Goal: Task Accomplishment & Management: Use online tool/utility

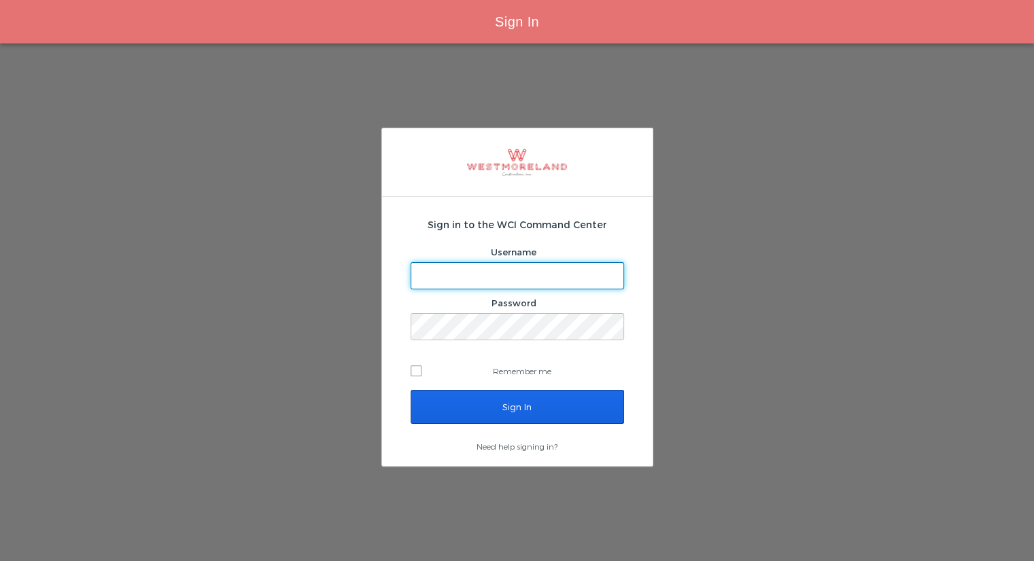
type input "[EMAIL_ADDRESS][PERSON_NAME][DOMAIN_NAME]"
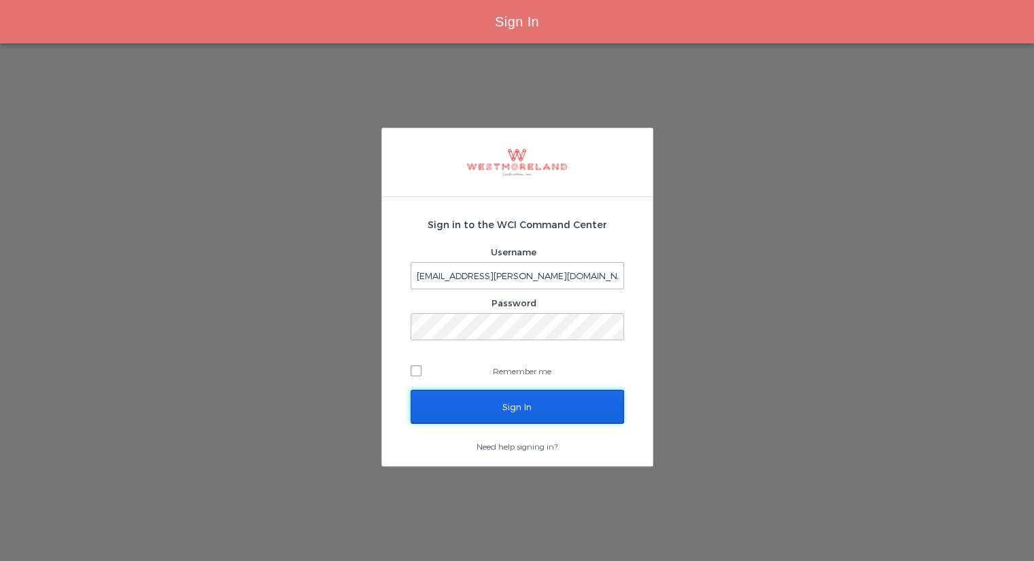
click at [524, 418] on input "Sign In" at bounding box center [516, 407] width 213 height 34
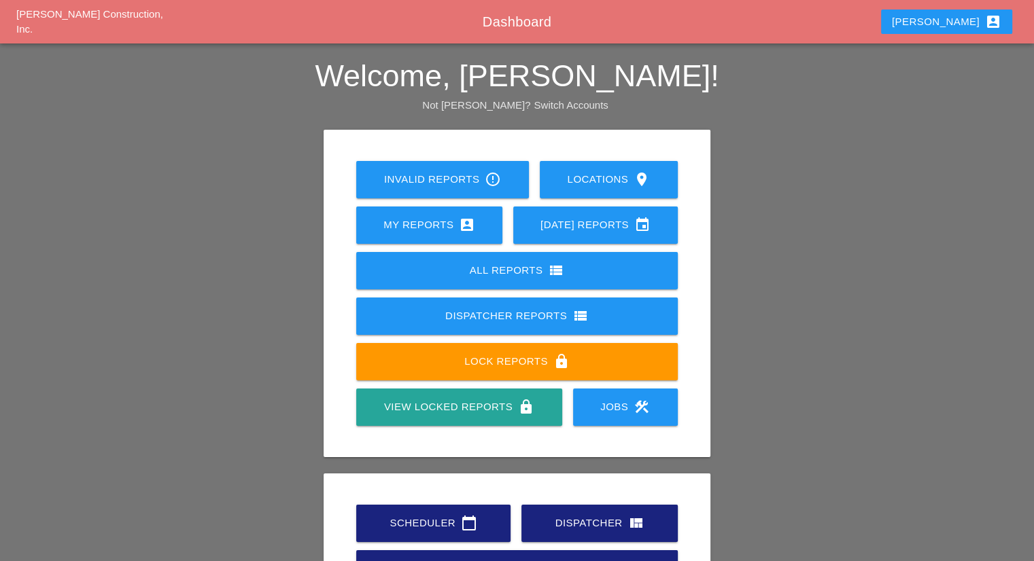
scroll to position [106, 0]
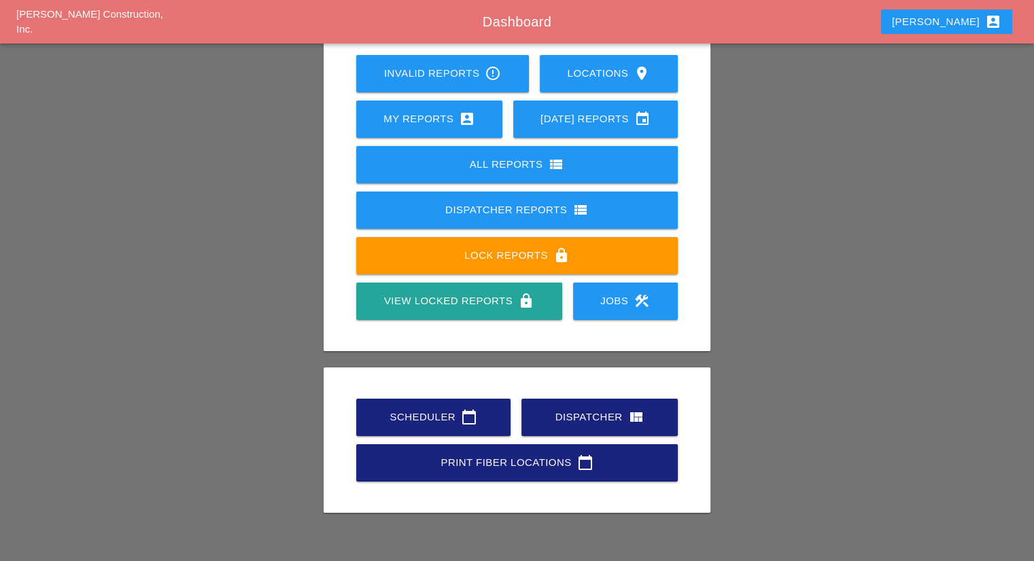
click at [444, 415] on div "Scheduler calendar_today" at bounding box center [433, 417] width 111 height 16
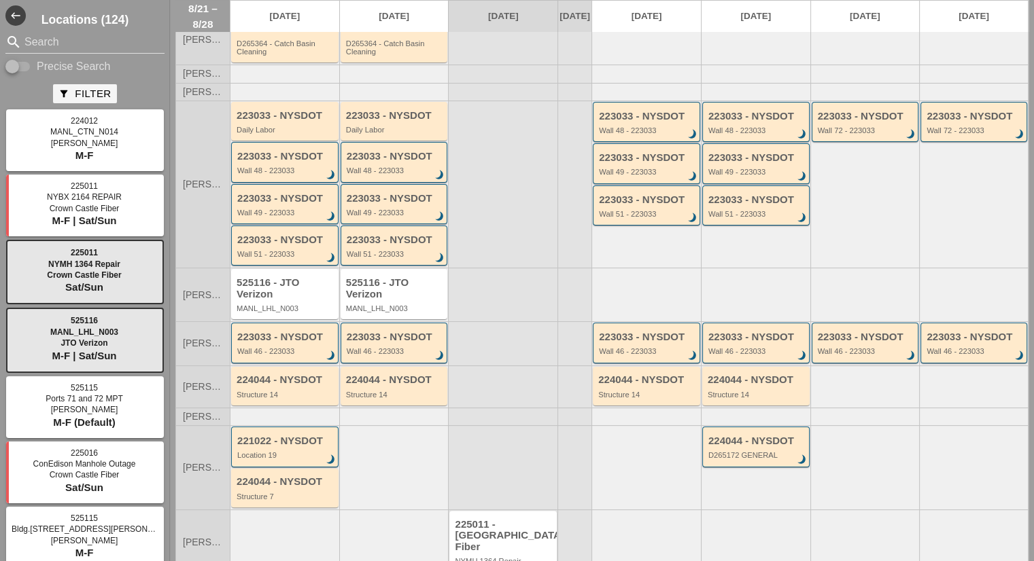
scroll to position [193, 0]
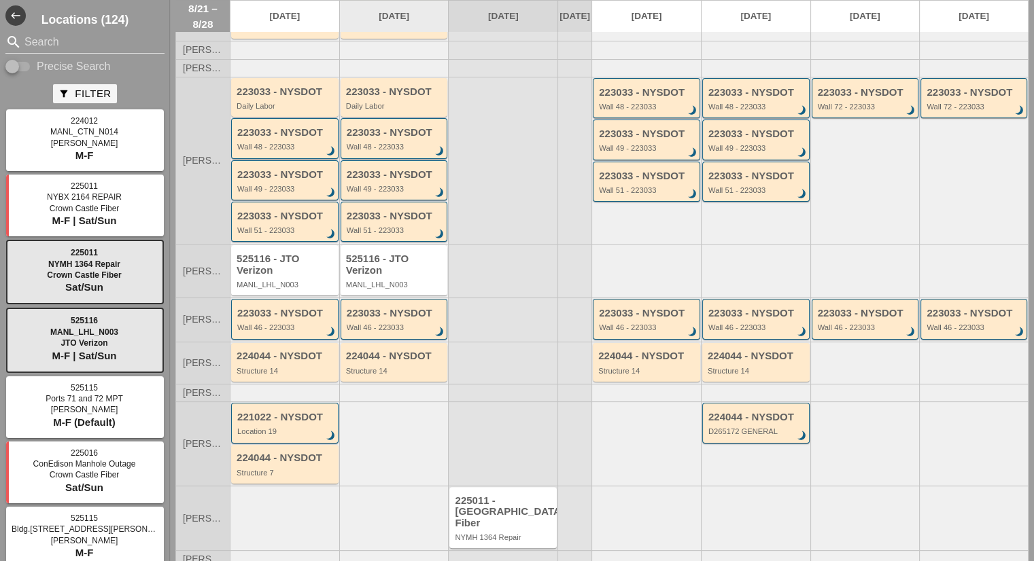
click at [421, 14] on link "Fri 8/22" at bounding box center [394, 16] width 109 height 31
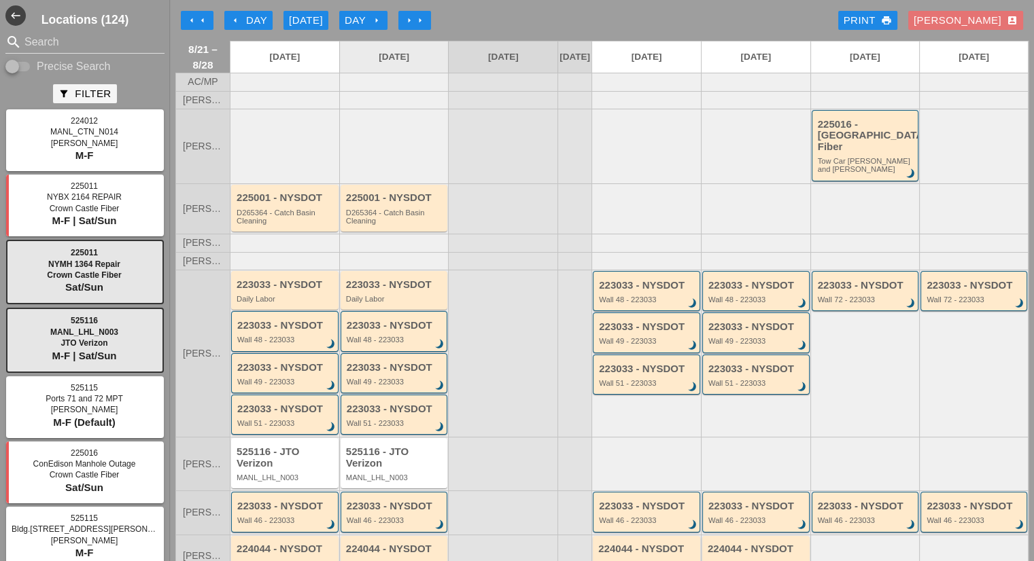
click at [383, 73] on link "Fri 8/22" at bounding box center [394, 56] width 109 height 31
click at [233, 18] on icon "arrow_left" at bounding box center [235, 20] width 11 height 11
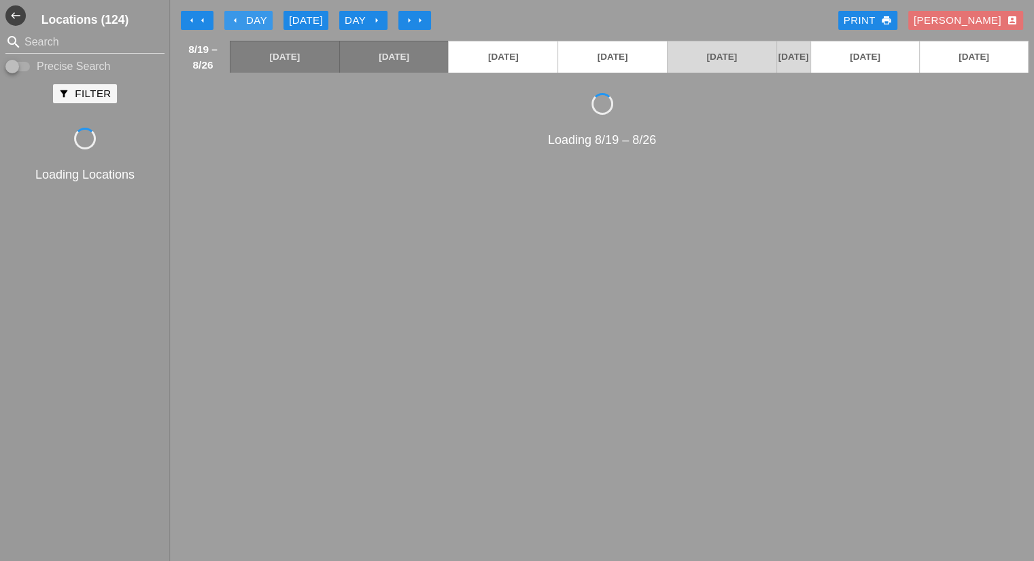
click at [234, 20] on icon "arrow_left" at bounding box center [235, 20] width 11 height 11
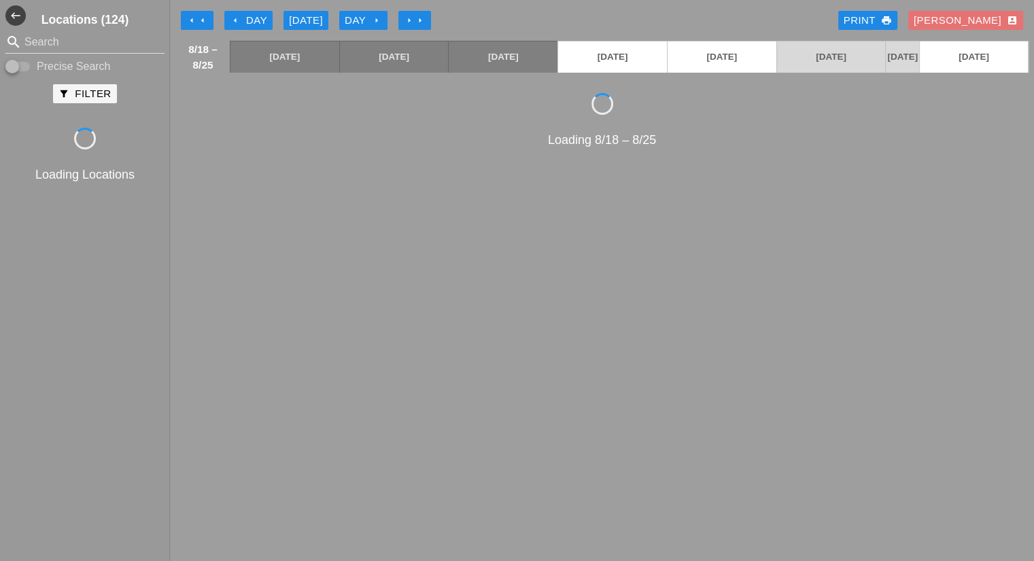
click at [234, 21] on icon "arrow_left" at bounding box center [235, 20] width 11 height 11
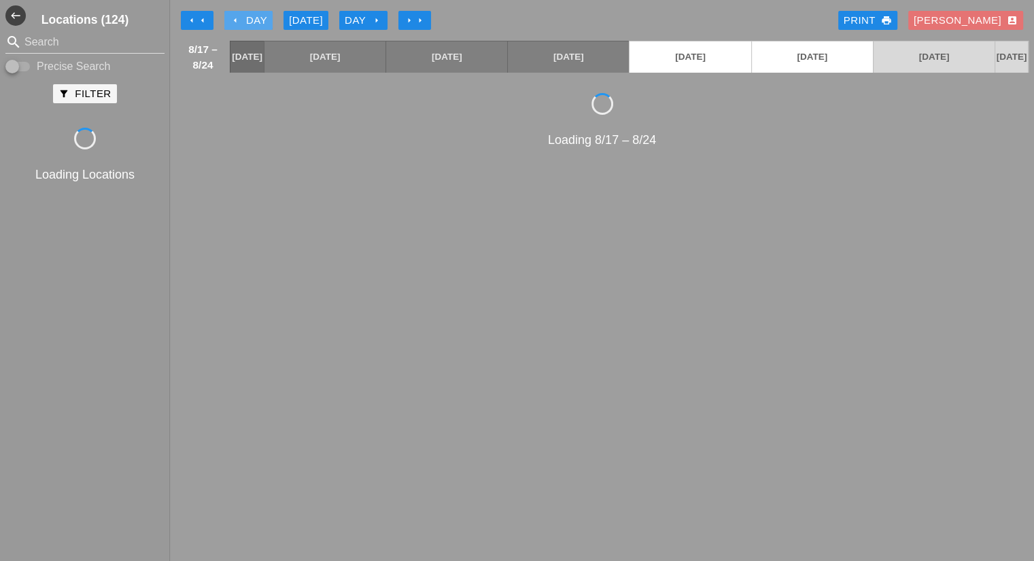
click at [232, 22] on icon "arrow_left" at bounding box center [235, 20] width 11 height 11
